Goal: Find specific page/section: Find specific page/section

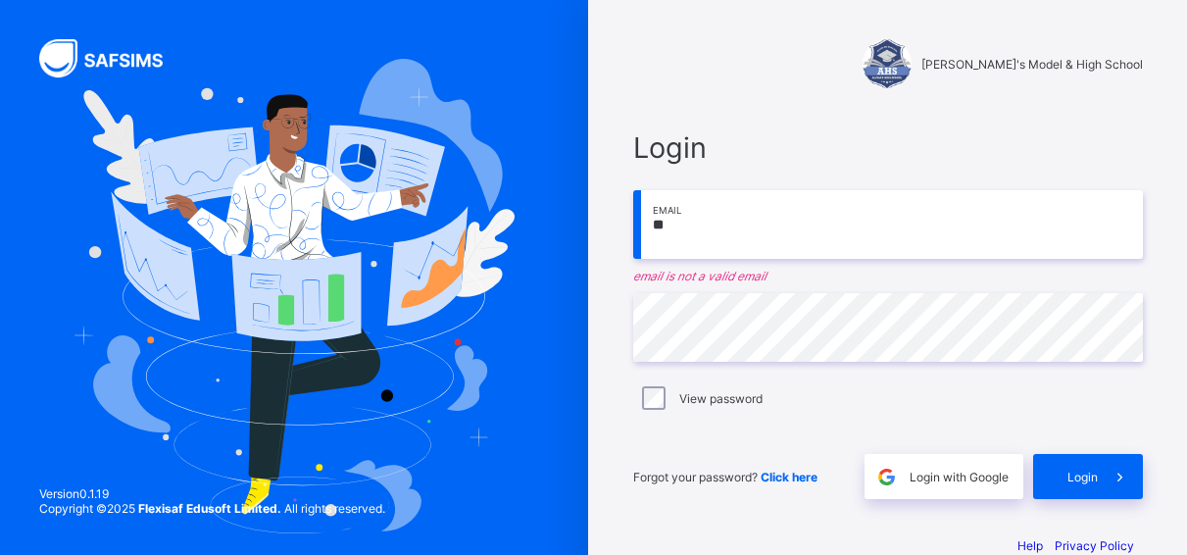
click at [687, 227] on input "**" at bounding box center [888, 224] width 510 height 69
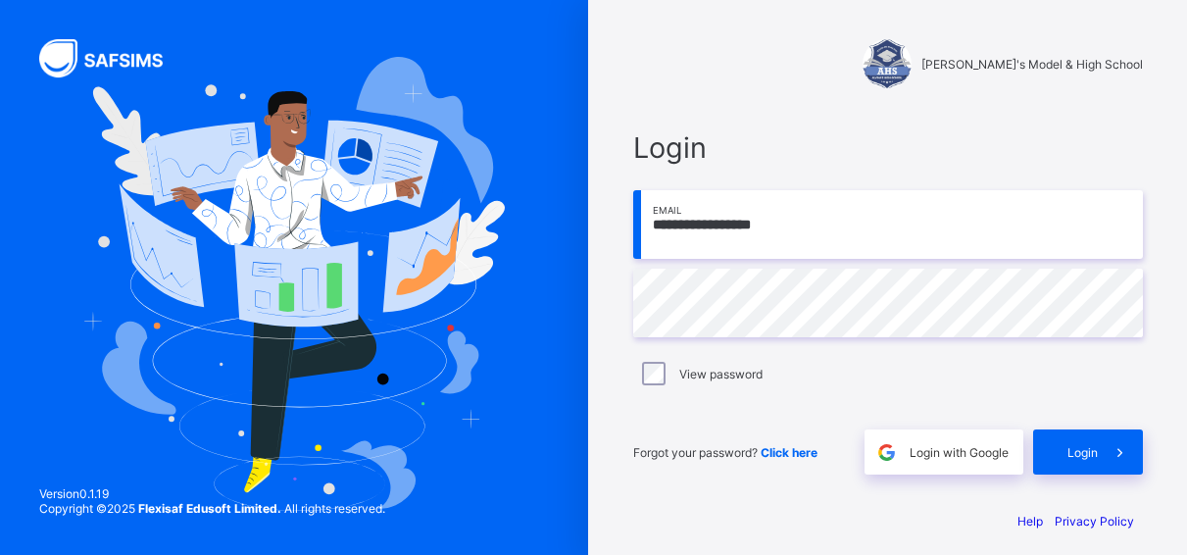
type input "**********"
click at [1098, 448] on span "Login" at bounding box center [1083, 452] width 30 height 15
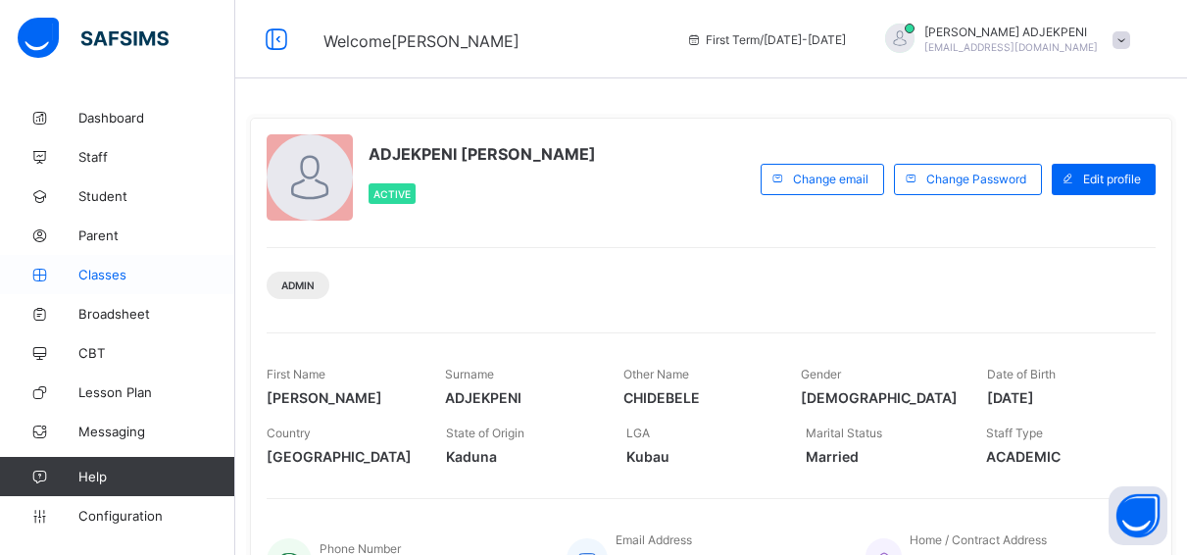
click at [123, 276] on span "Classes" at bounding box center [156, 275] width 157 height 16
